Goal: Task Accomplishment & Management: Complete application form

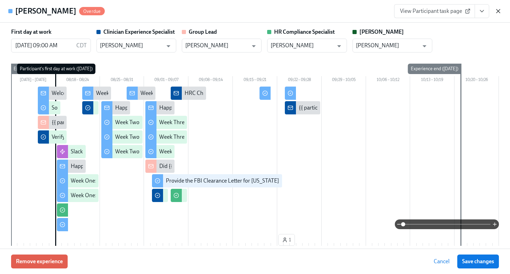
click at [498, 10] on icon "button" at bounding box center [498, 10] width 3 height 3
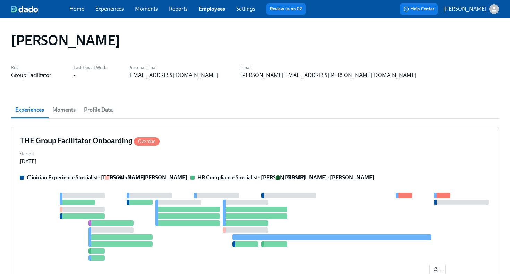
click at [207, 9] on link "Employees" at bounding box center [212, 9] width 26 height 7
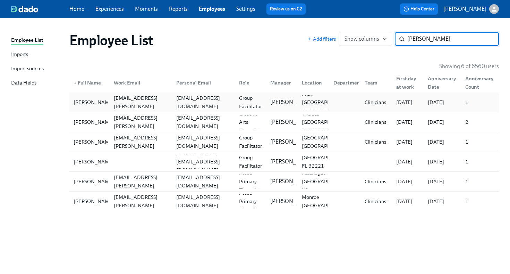
type input "[PERSON_NAME]"
click at [201, 100] on div "[EMAIL_ADDRESS][DOMAIN_NAME]" at bounding box center [204, 102] width 60 height 17
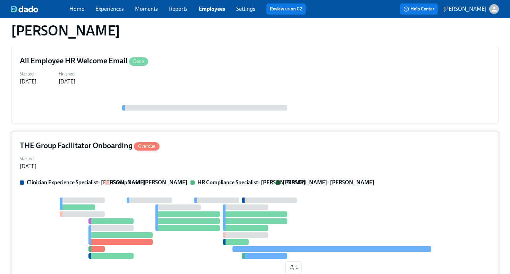
scroll to position [295, 0]
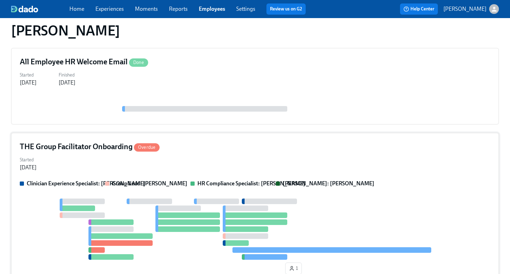
click at [243, 148] on div "THE Group Facilitator Onboarding Overdue" at bounding box center [255, 146] width 471 height 10
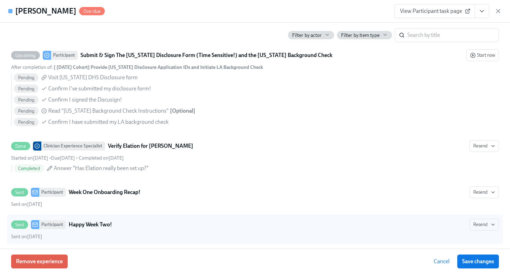
scroll to position [766, 0]
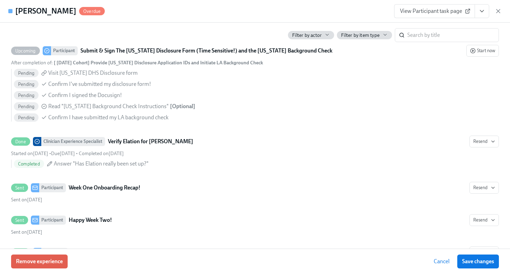
click at [484, 13] on icon "View task page" at bounding box center [482, 11] width 7 height 7
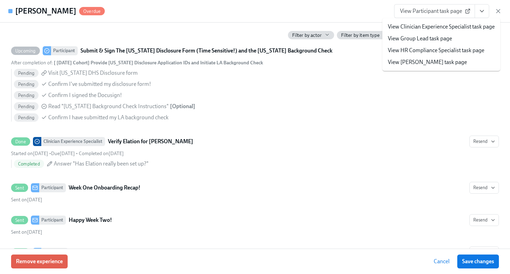
click at [460, 52] on link "View HR Compliance Specialist task page" at bounding box center [436, 51] width 97 height 8
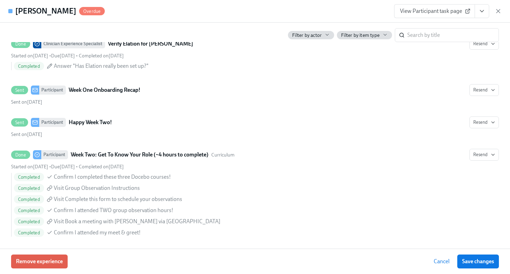
click at [502, 11] on div "[PERSON_NAME] Overdue View Participant task page" at bounding box center [255, 11] width 510 height 23
click at [499, 11] on icon "button" at bounding box center [498, 10] width 3 height 3
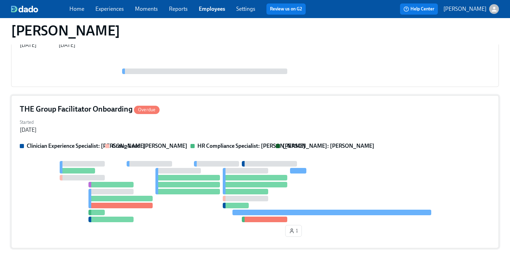
scroll to position [354, 0]
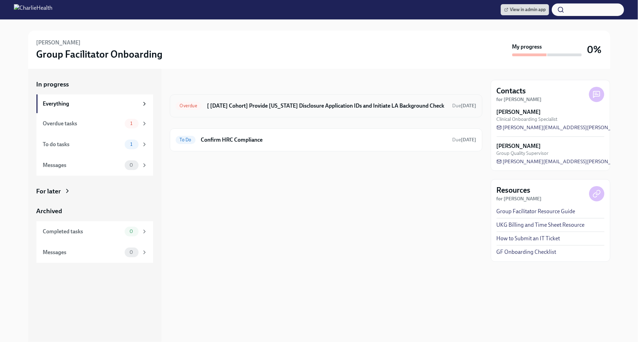
click at [386, 110] on div "Overdue [ Sep 2nd Cohort] Provide Utah Disclosure Application IDs and Initiate …" at bounding box center [326, 105] width 301 height 11
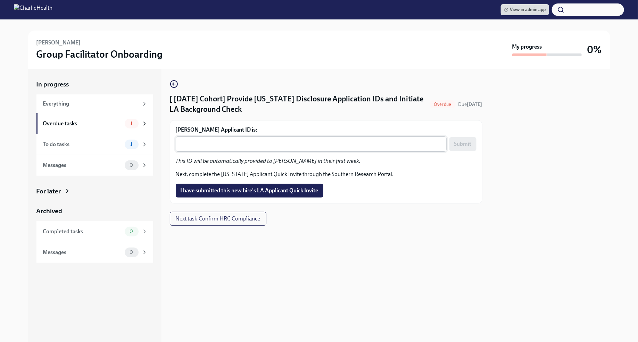
click at [314, 140] on textarea "Valerie Barrera's Applicant ID is:" at bounding box center [311, 144] width 263 height 8
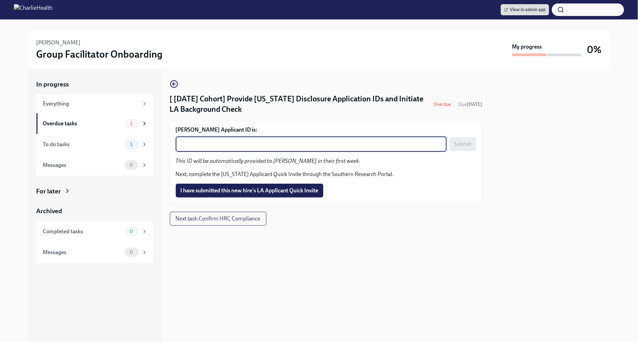
paste textarea "1252490"
type textarea "1252490"
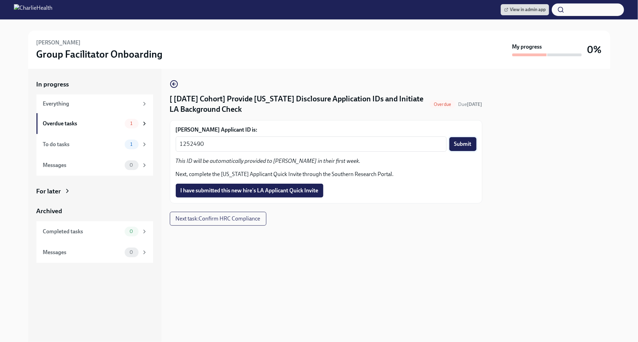
click at [469, 145] on span "Submit" at bounding box center [462, 144] width 17 height 7
click at [296, 192] on span "I have submitted this new hire's LA Applicant Quick Invite" at bounding box center [250, 190] width 138 height 7
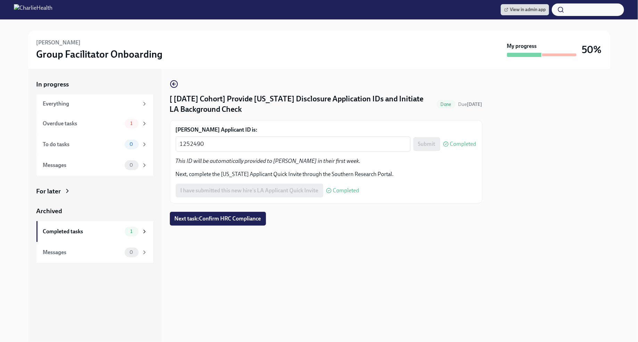
click at [559, 107] on div at bounding box center [550, 205] width 119 height 273
